Goal: Information Seeking & Learning: Learn about a topic

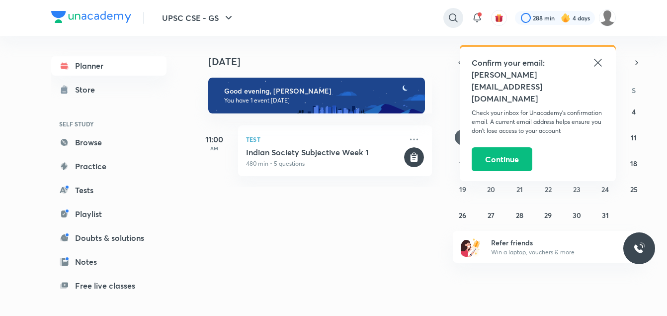
click at [452, 17] on icon at bounding box center [453, 18] width 12 height 12
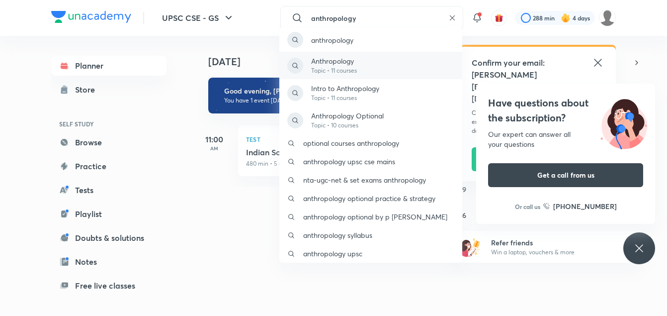
type input "anthropology"
click at [358, 66] on div "Anthropology Topic • 11 courses" at bounding box center [370, 65] width 183 height 27
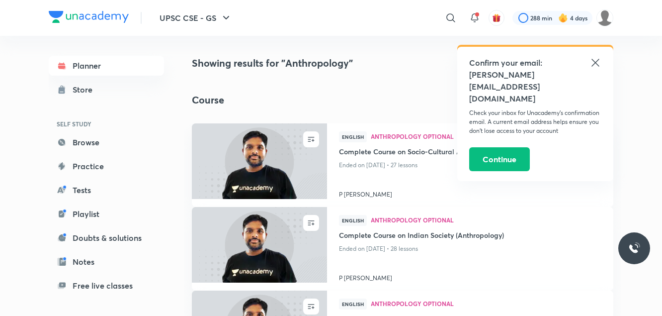
click at [596, 61] on icon at bounding box center [595, 63] width 12 height 12
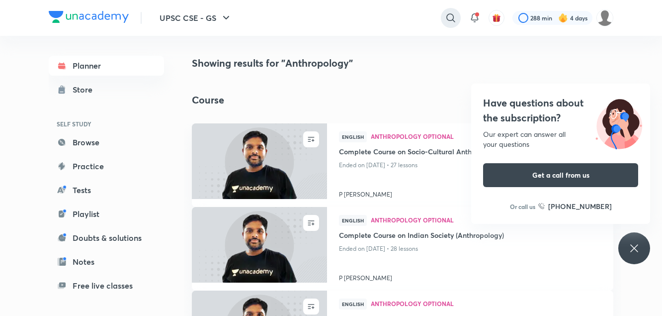
click at [449, 19] on icon at bounding box center [451, 18] width 12 height 12
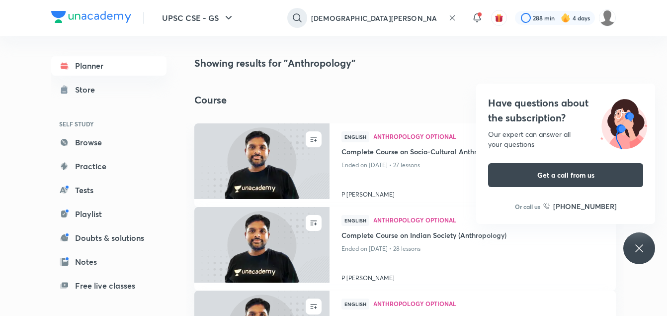
scroll to position [0, 1]
type input "[DEMOGRAPHIC_DATA][PERSON_NAME] anthropology optional"
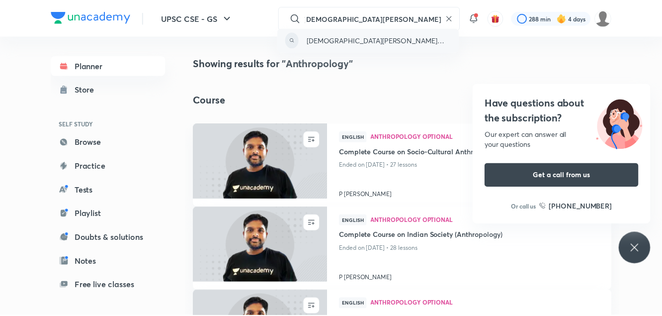
scroll to position [0, 0]
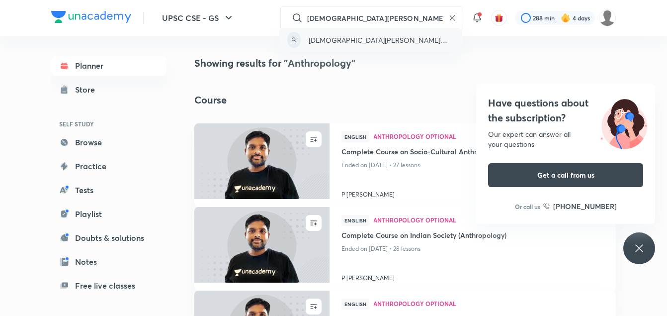
click at [424, 39] on p "[DEMOGRAPHIC_DATA][PERSON_NAME] anthropology optional" at bounding box center [381, 40] width 145 height 10
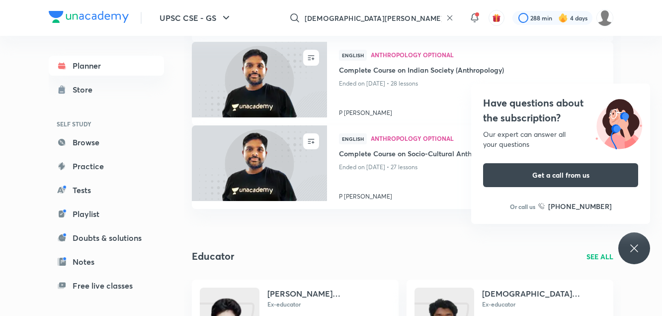
scroll to position [168, 0]
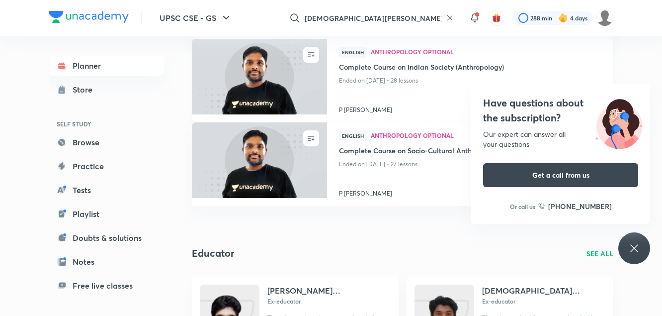
click at [318, 71] on img at bounding box center [259, 76] width 138 height 77
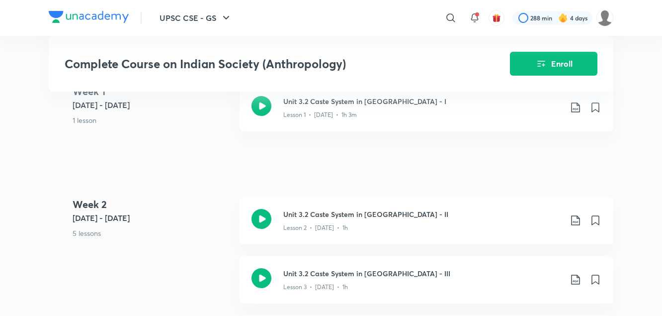
scroll to position [262, 0]
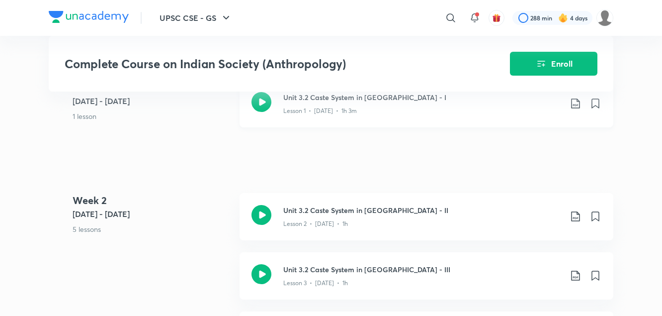
click at [575, 109] on icon at bounding box center [576, 103] width 12 height 12
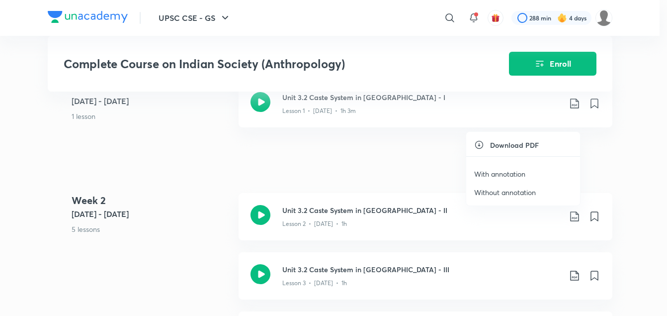
click at [508, 175] on p "With annotation" at bounding box center [499, 173] width 51 height 10
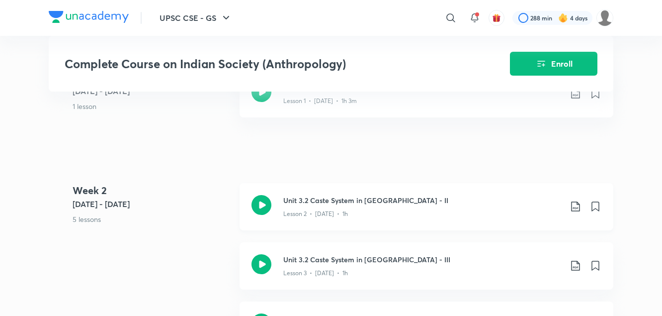
scroll to position [297, 0]
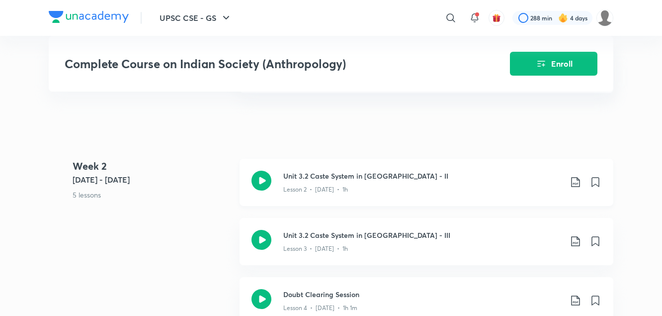
click at [576, 187] on icon at bounding box center [575, 182] width 8 height 10
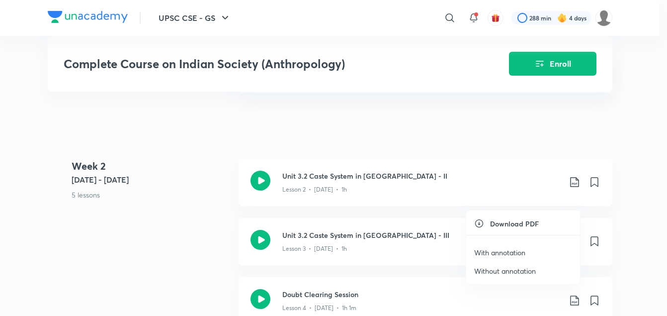
click at [505, 252] on p "With annotation" at bounding box center [499, 252] width 51 height 10
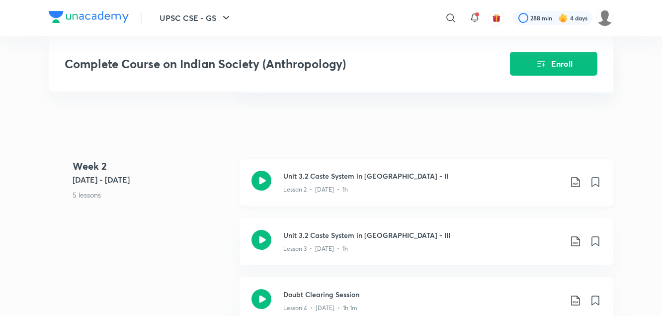
click at [575, 188] on icon at bounding box center [576, 182] width 12 height 12
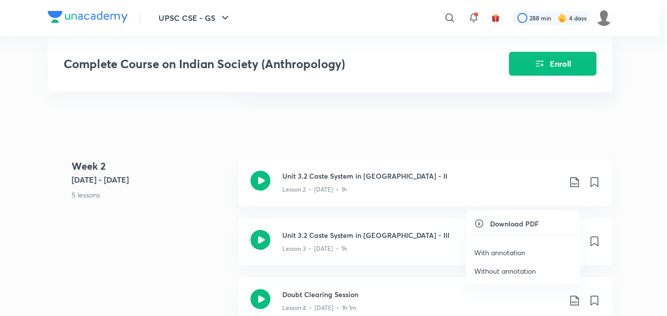
click at [494, 254] on p "With annotation" at bounding box center [499, 252] width 51 height 10
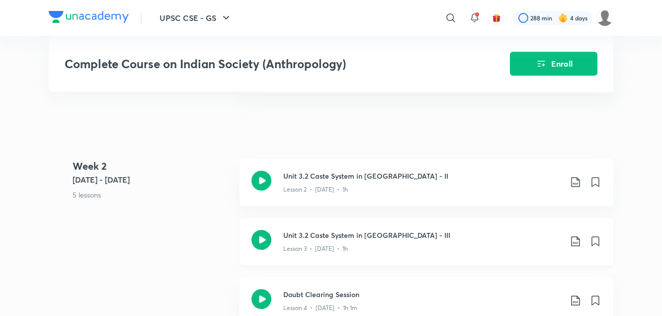
click at [574, 247] on icon at bounding box center [576, 241] width 12 height 12
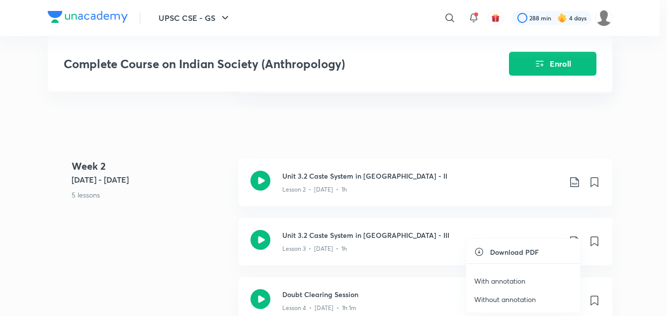
click at [490, 280] on p "With annotation" at bounding box center [499, 280] width 51 height 10
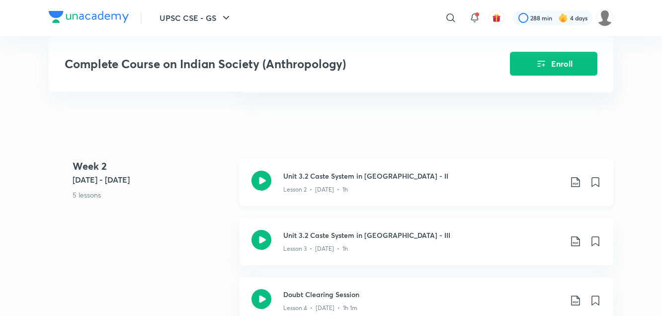
click at [575, 188] on icon at bounding box center [576, 182] width 12 height 12
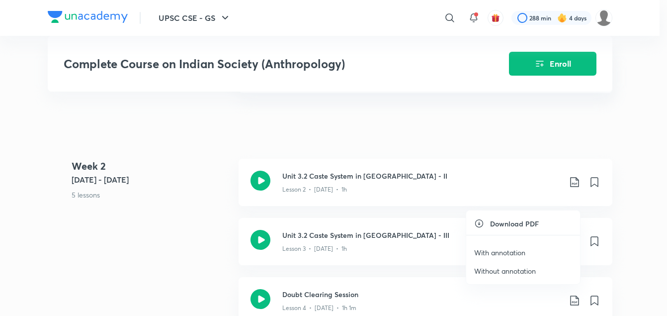
click at [494, 250] on p "With annotation" at bounding box center [499, 252] width 51 height 10
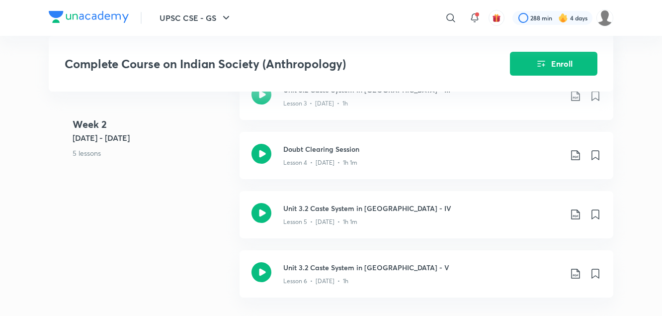
scroll to position [450, 0]
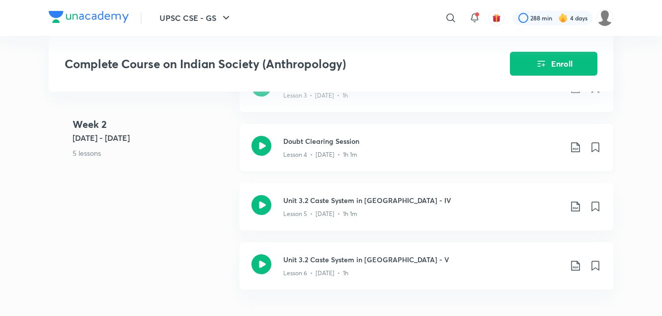
click at [576, 153] on icon at bounding box center [576, 147] width 12 height 12
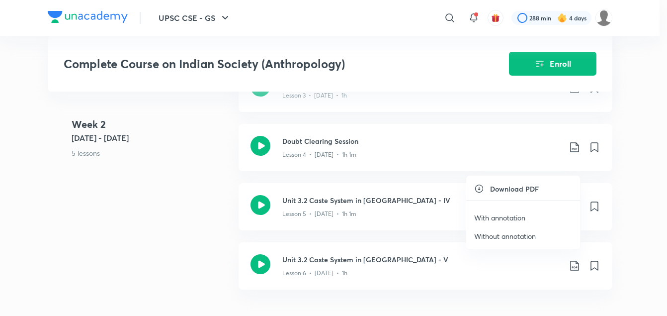
click at [502, 217] on p "With annotation" at bounding box center [499, 217] width 51 height 10
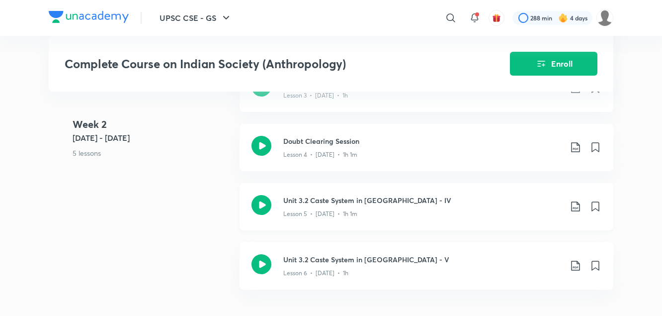
click at [574, 211] on icon at bounding box center [575, 206] width 8 height 10
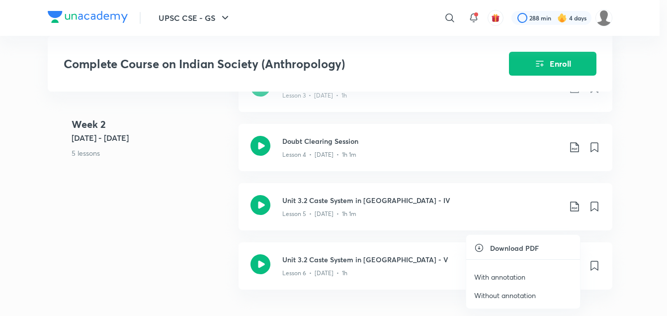
click at [500, 280] on p "With annotation" at bounding box center [499, 276] width 51 height 10
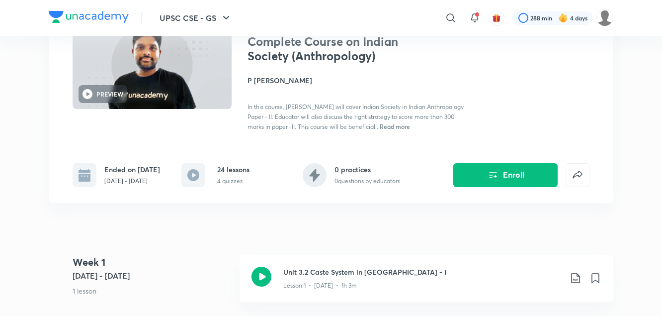
scroll to position [69, 0]
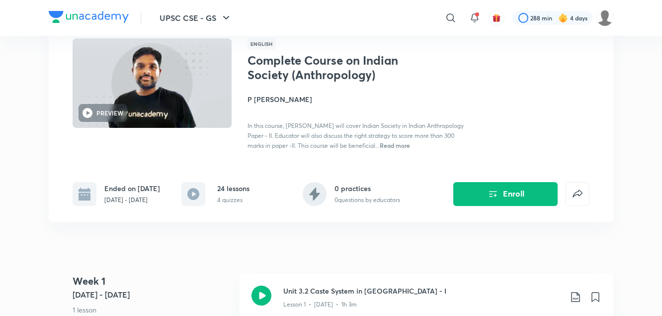
click at [210, 74] on img at bounding box center [152, 82] width 162 height 91
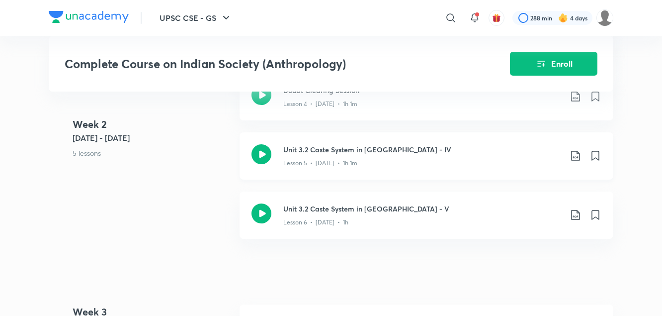
scroll to position [496, 0]
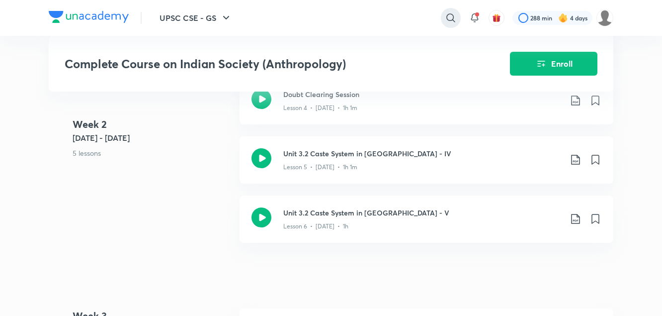
click at [445, 20] on icon at bounding box center [451, 18] width 12 height 12
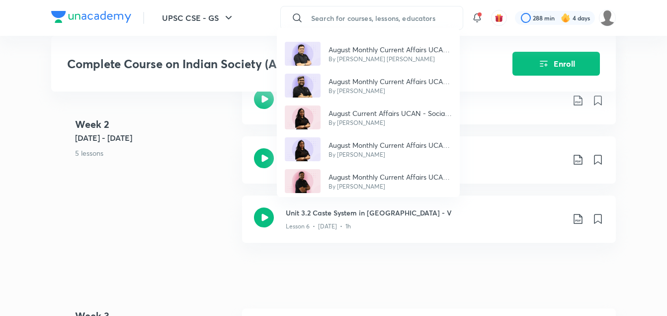
click at [194, 153] on div "August Monthly Current Affairs UCAN - Ecology and Environment By [PERSON_NAME] …" at bounding box center [333, 158] width 667 height 316
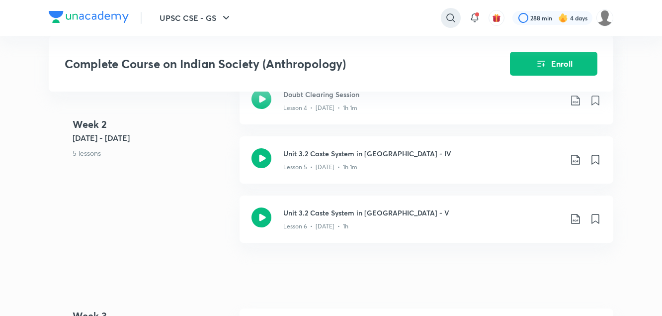
click at [456, 18] on div at bounding box center [451, 18] width 20 height 20
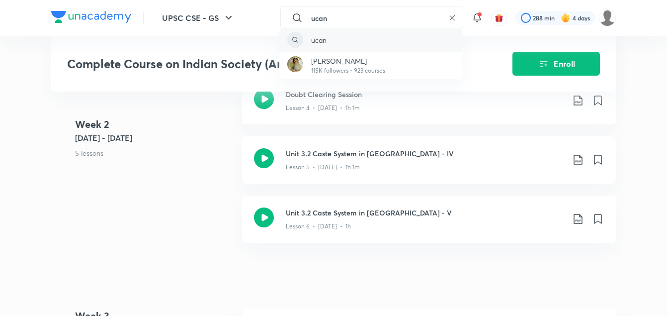
type input "ucan"
click at [339, 42] on div "ucan" at bounding box center [370, 40] width 183 height 24
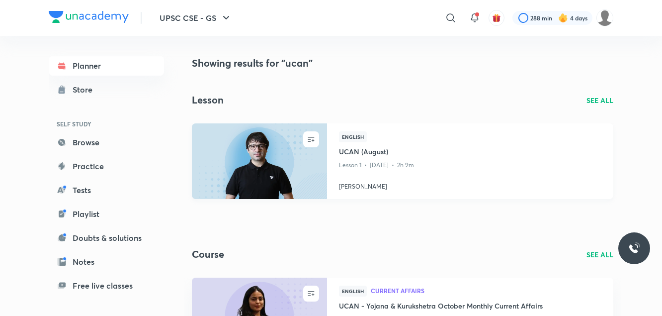
click at [293, 161] on img at bounding box center [259, 160] width 138 height 77
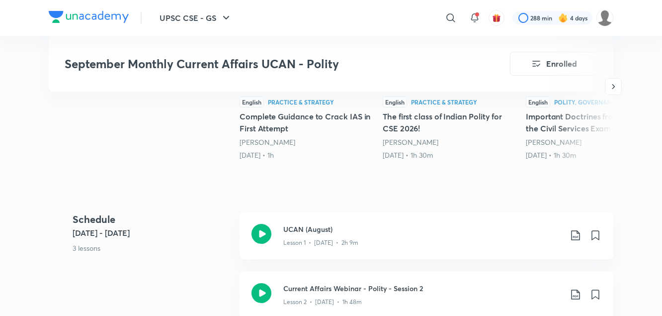
scroll to position [380, 0]
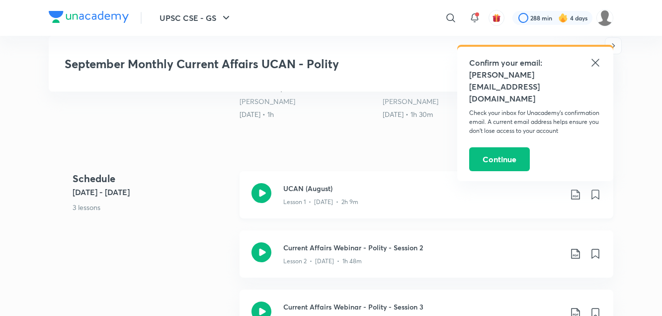
click at [307, 189] on h3 "UCAN (August)" at bounding box center [422, 188] width 278 height 10
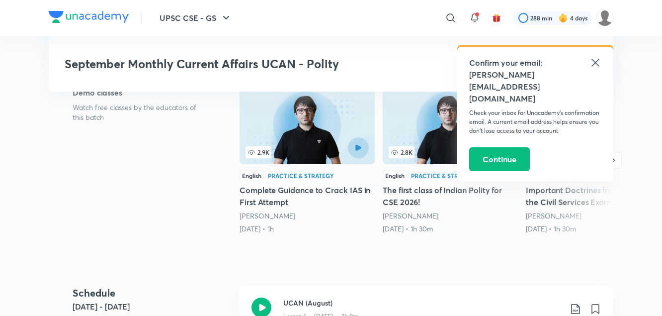
scroll to position [258, 0]
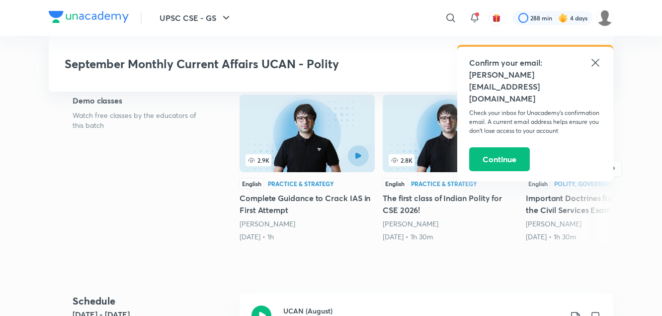
scroll to position [380, 0]
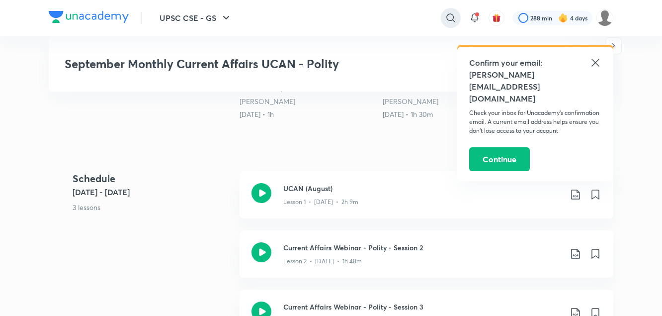
click at [451, 21] on icon at bounding box center [451, 18] width 12 height 12
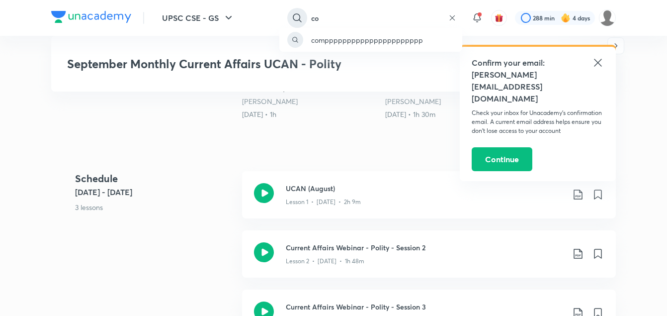
type input "c"
type input "ecology and environment by [PERSON_NAME]"
click at [397, 41] on p "ecology and environment by [PERSON_NAME]" at bounding box center [382, 40] width 143 height 10
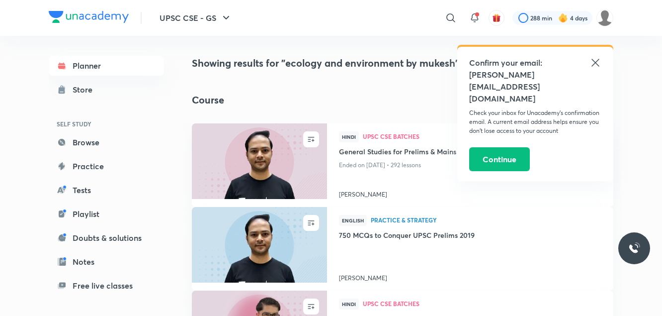
click at [594, 67] on icon at bounding box center [595, 63] width 12 height 12
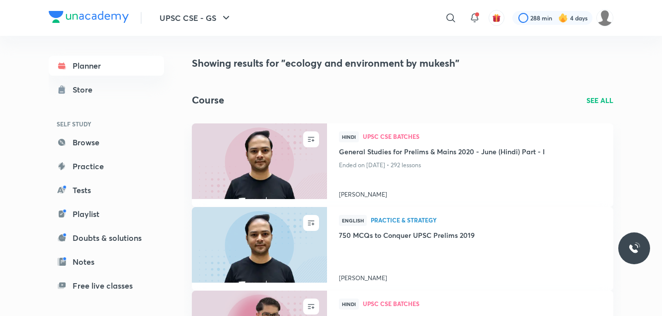
click at [594, 102] on p "SEE ALL" at bounding box center [599, 100] width 27 height 10
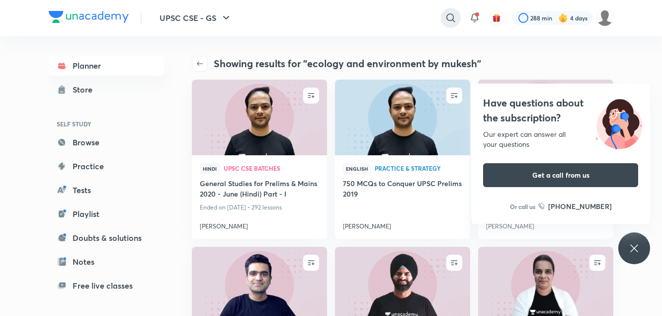
click at [449, 18] on icon at bounding box center [451, 18] width 12 height 12
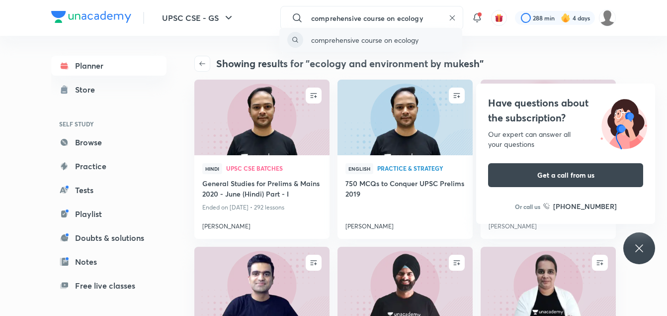
type input "comprehensive course on ecology"
click at [405, 38] on p "comprehensive course on ecology" at bounding box center [364, 40] width 107 height 10
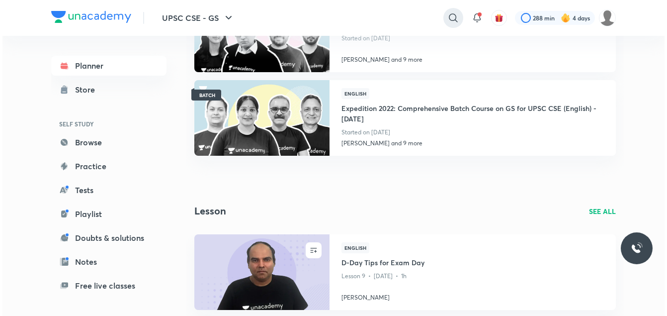
scroll to position [612, 0]
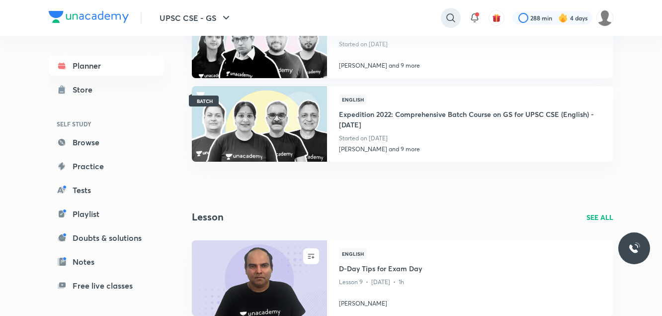
click at [450, 17] on icon at bounding box center [451, 18] width 12 height 12
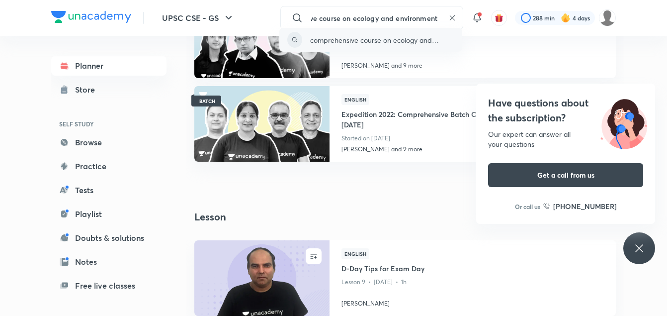
scroll to position [0, 0]
click at [412, 42] on p "comprehensive course on ecology and environment" at bounding box center [382, 40] width 144 height 10
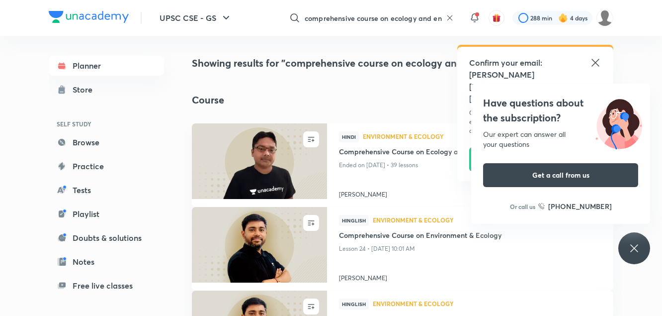
click at [448, 13] on div "comprehensive course on ecology and environment ​" at bounding box center [369, 18] width 183 height 24
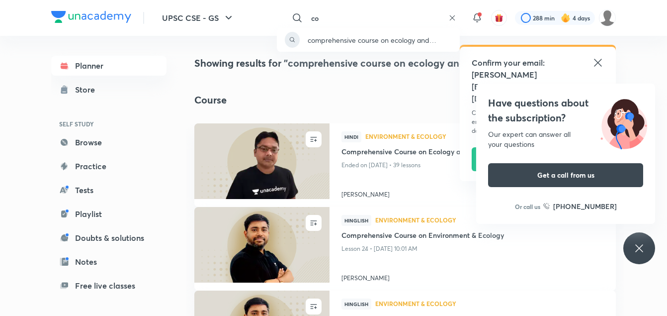
type input "c"
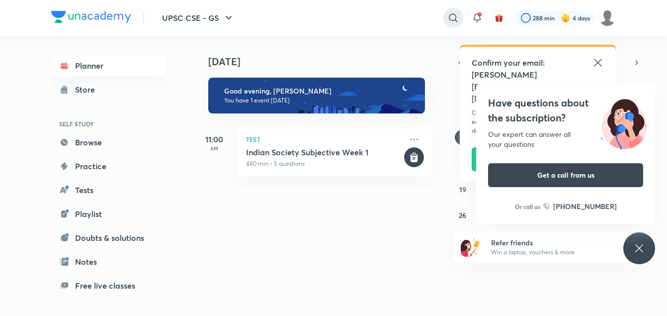
click at [451, 18] on icon at bounding box center [453, 18] width 12 height 12
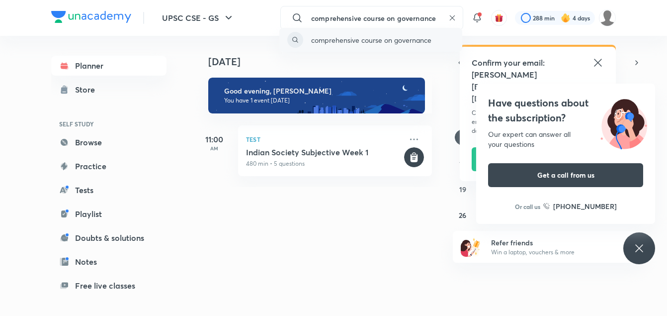
type input "comprehensive course on governance"
click at [414, 42] on p "comprehensive course on governance" at bounding box center [371, 40] width 120 height 10
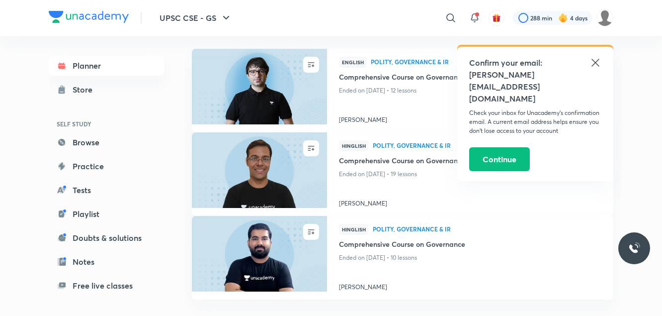
scroll to position [483, 0]
click at [287, 69] on img at bounding box center [259, 85] width 138 height 77
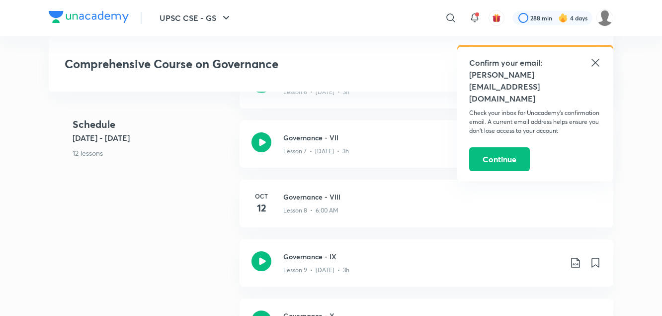
scroll to position [756, 0]
click at [599, 63] on icon at bounding box center [595, 63] width 12 height 12
